Goal: Task Accomplishment & Management: Manage account settings

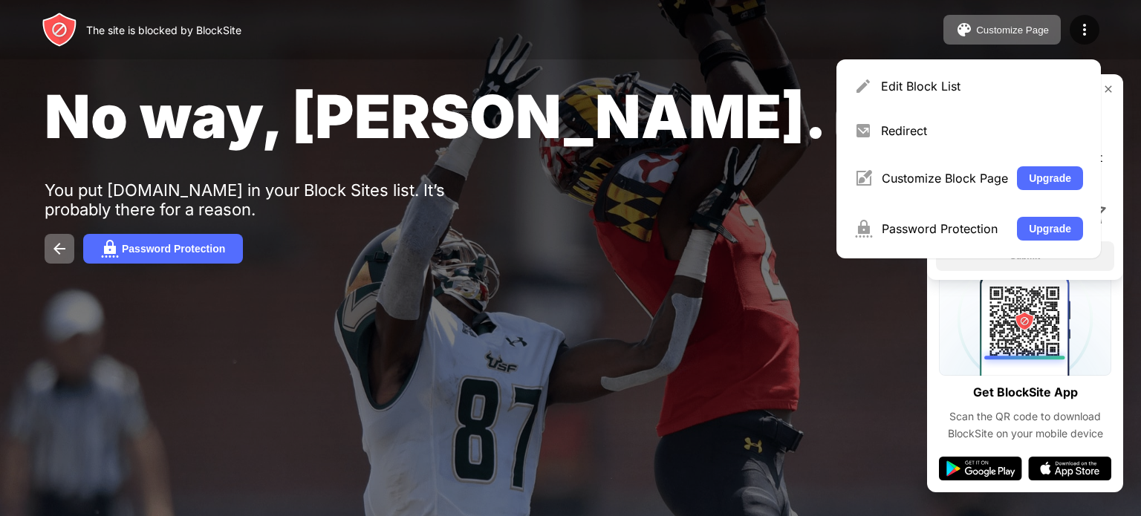
click at [1006, 67] on div "Edit Block List Redirect Customize Block Page Upgrade Password Protection Upgra…" at bounding box center [968, 158] width 264 height 199
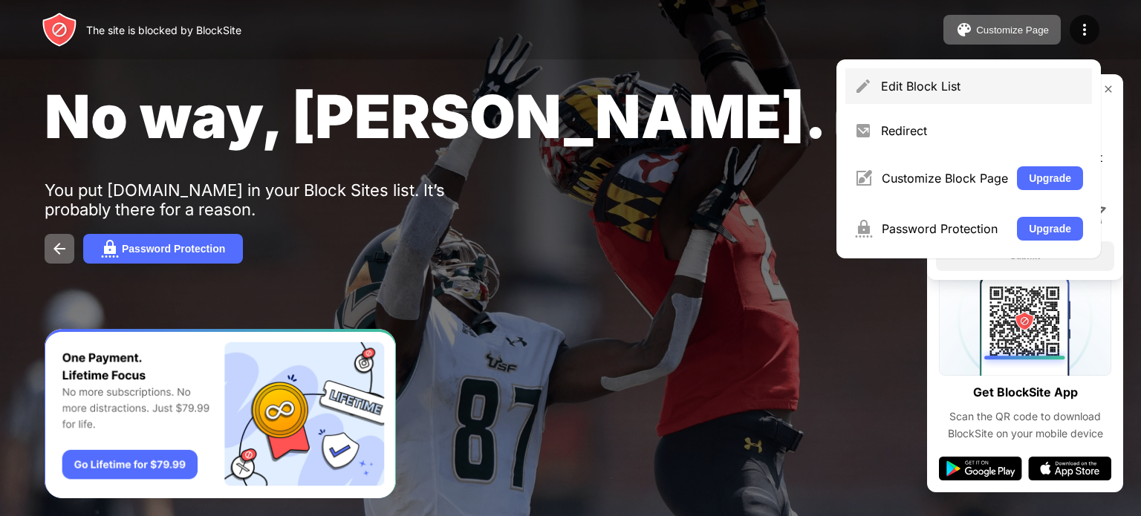
click at [1011, 79] on div "Edit Block List" at bounding box center [982, 86] width 202 height 15
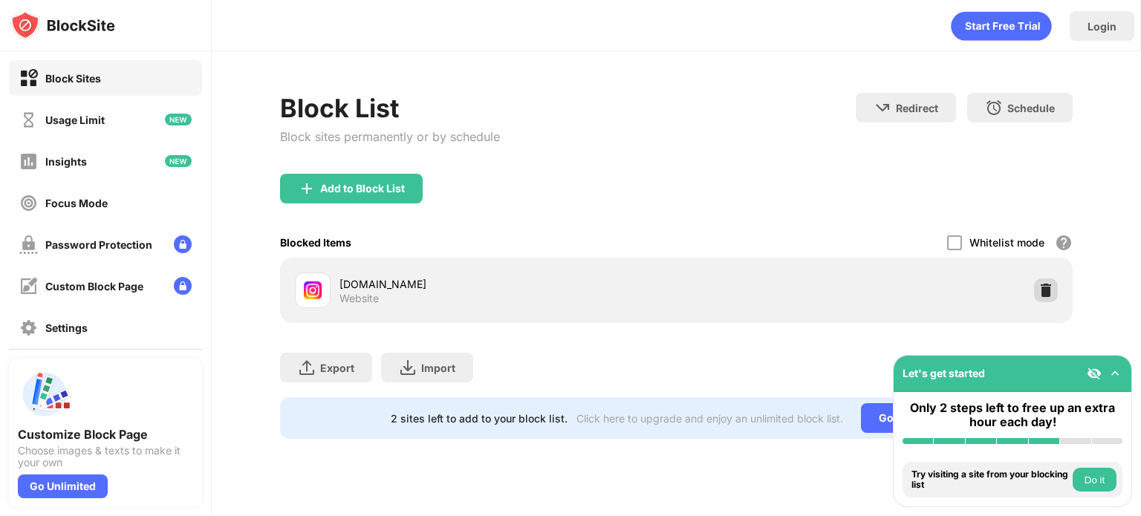
click at [1041, 289] on img at bounding box center [1045, 290] width 15 height 15
